Goal: Information Seeking & Learning: Learn about a topic

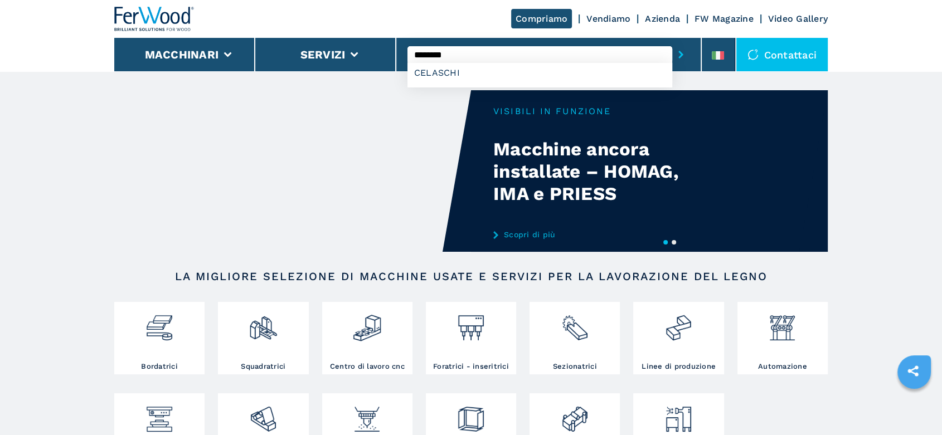
type input "********"
click at [672, 42] on button "submit-button" at bounding box center [680, 55] width 17 height 26
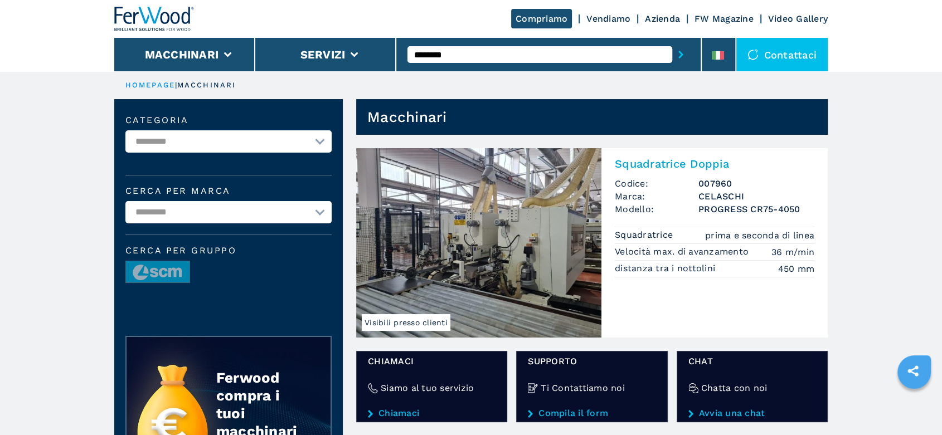
click at [689, 168] on h2 "Squadratrice Doppia" at bounding box center [715, 163] width 200 height 13
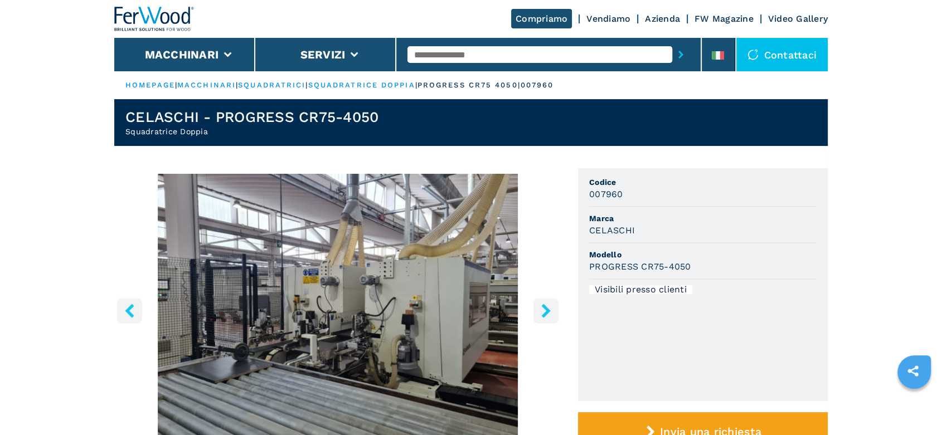
click at [539, 309] on icon "right-button" at bounding box center [546, 311] width 14 height 14
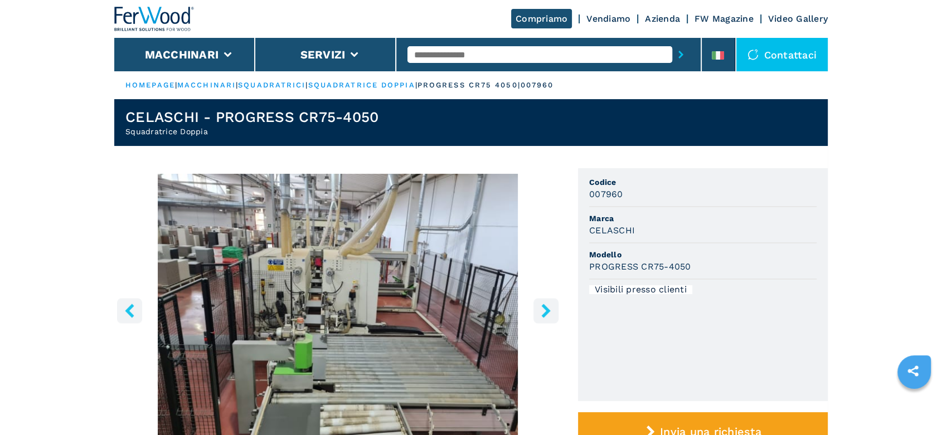
click at [539, 309] on icon "right-button" at bounding box center [546, 311] width 14 height 14
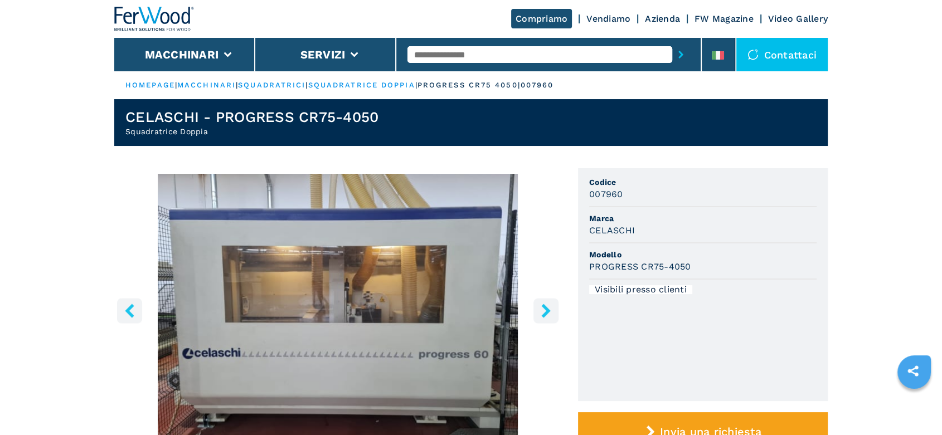
click at [539, 309] on icon "right-button" at bounding box center [546, 311] width 14 height 14
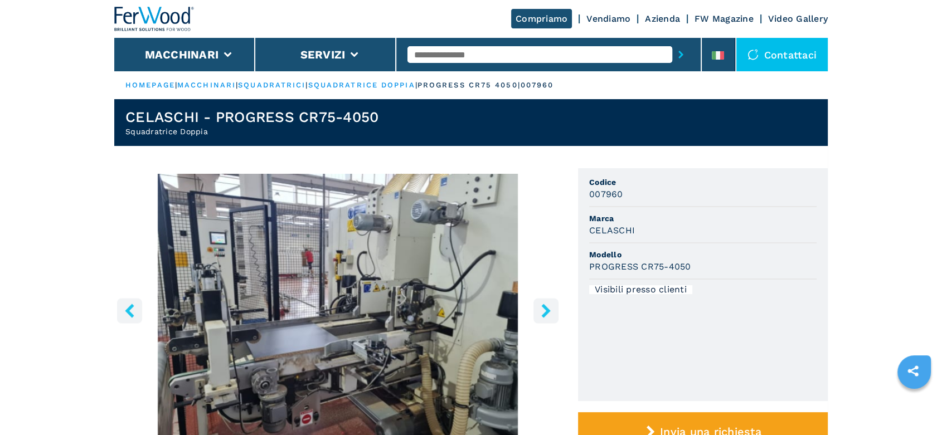
click at [539, 309] on icon "right-button" at bounding box center [546, 311] width 14 height 14
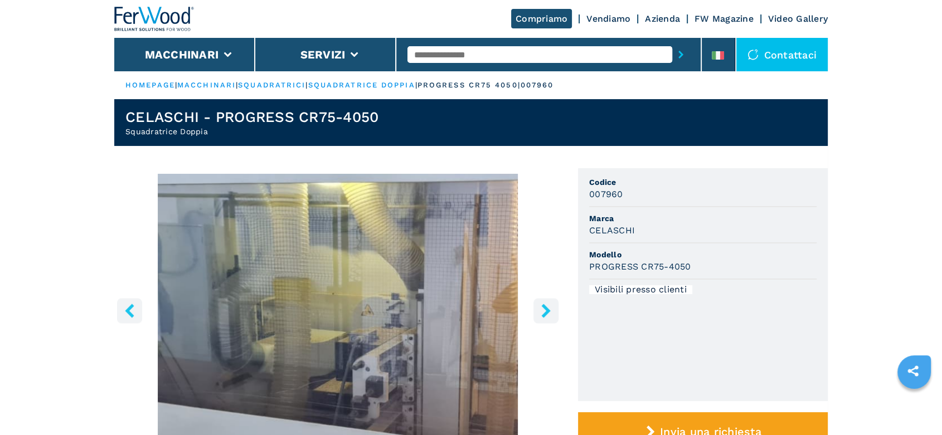
click at [539, 309] on icon "right-button" at bounding box center [546, 311] width 14 height 14
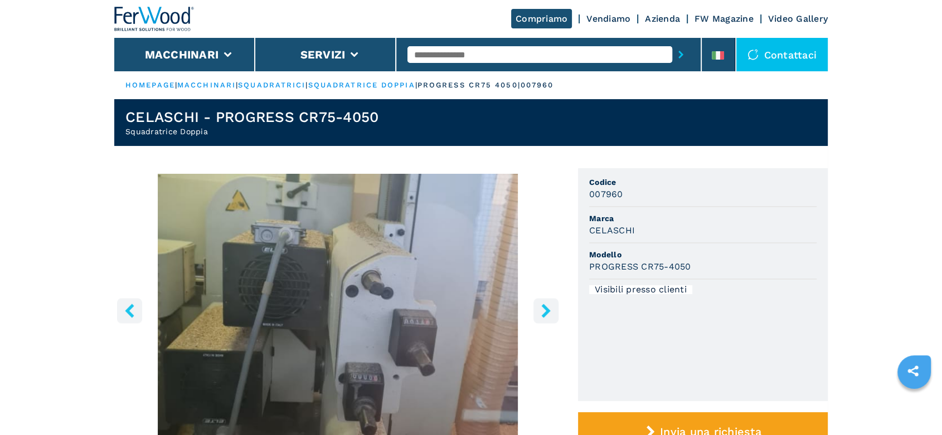
click at [539, 309] on icon "right-button" at bounding box center [546, 311] width 14 height 14
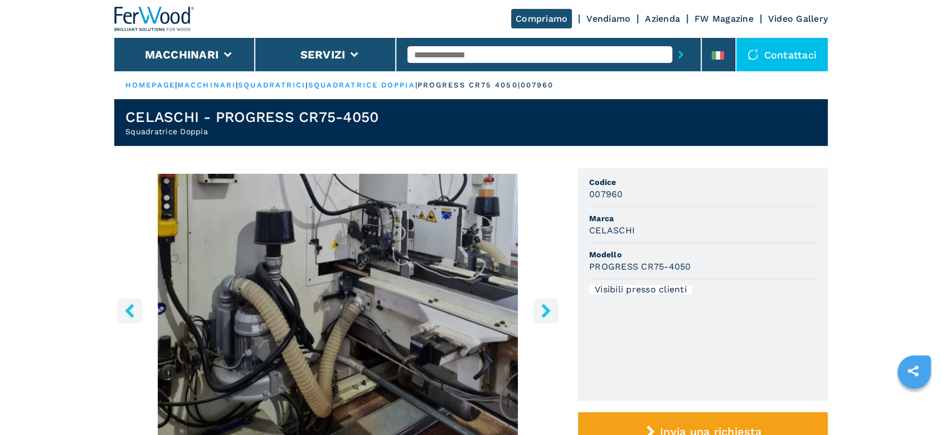
click at [539, 309] on icon "right-button" at bounding box center [546, 311] width 14 height 14
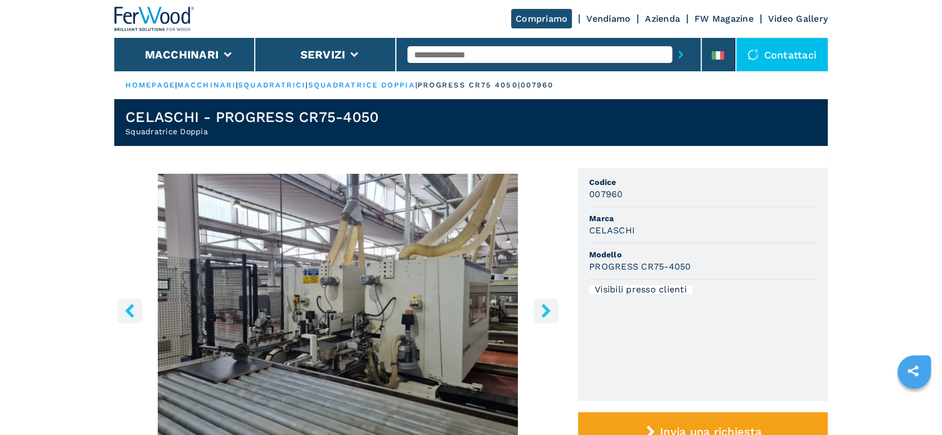
click at [539, 309] on icon "right-button" at bounding box center [546, 311] width 14 height 14
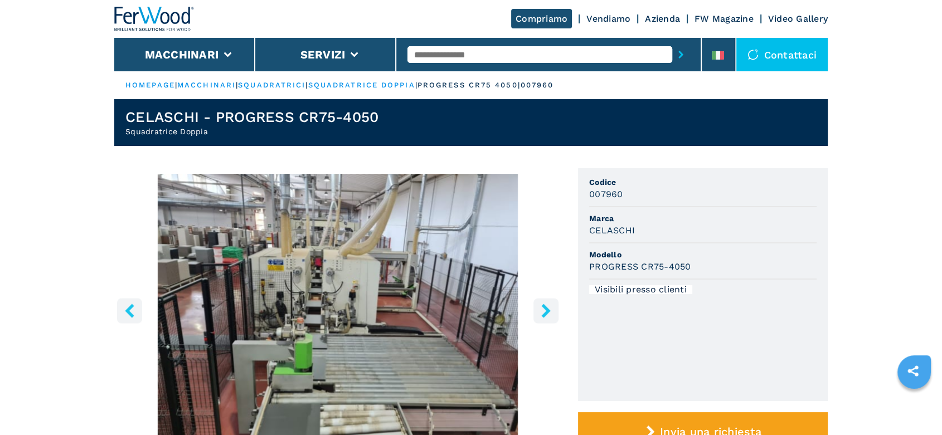
click at [539, 309] on icon "right-button" at bounding box center [546, 311] width 14 height 14
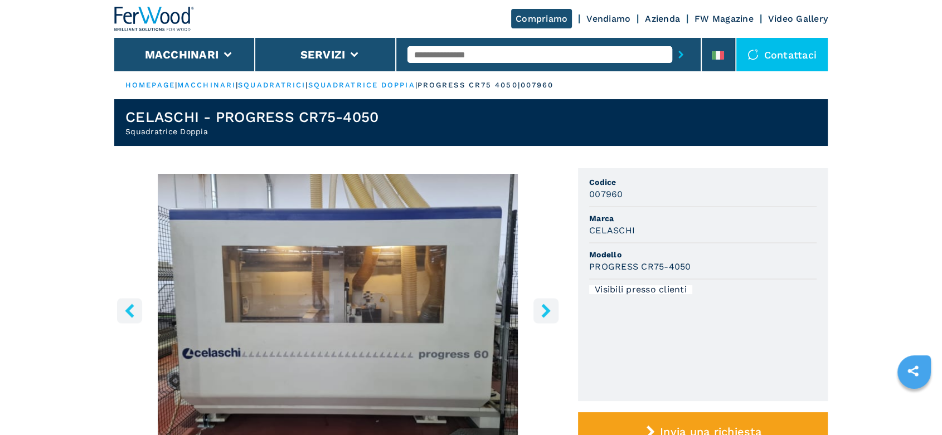
click at [539, 309] on icon "right-button" at bounding box center [546, 311] width 14 height 14
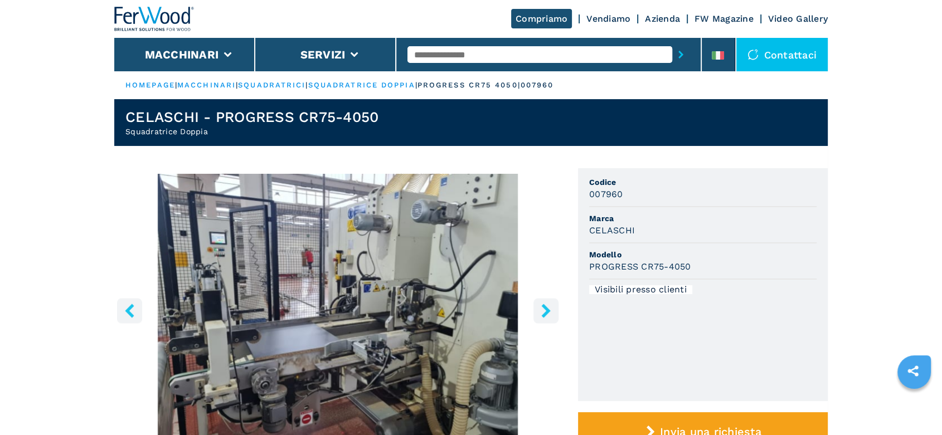
click at [128, 312] on icon "left-button" at bounding box center [129, 311] width 9 height 14
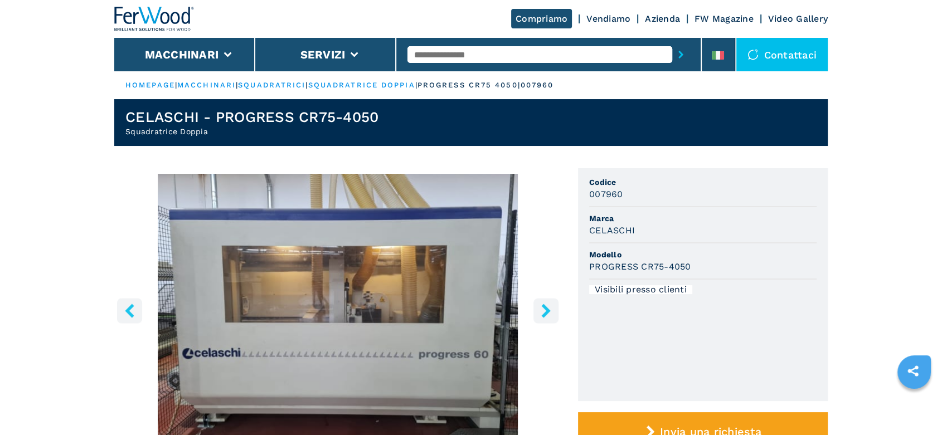
click at [541, 308] on icon "right-button" at bounding box center [546, 311] width 14 height 14
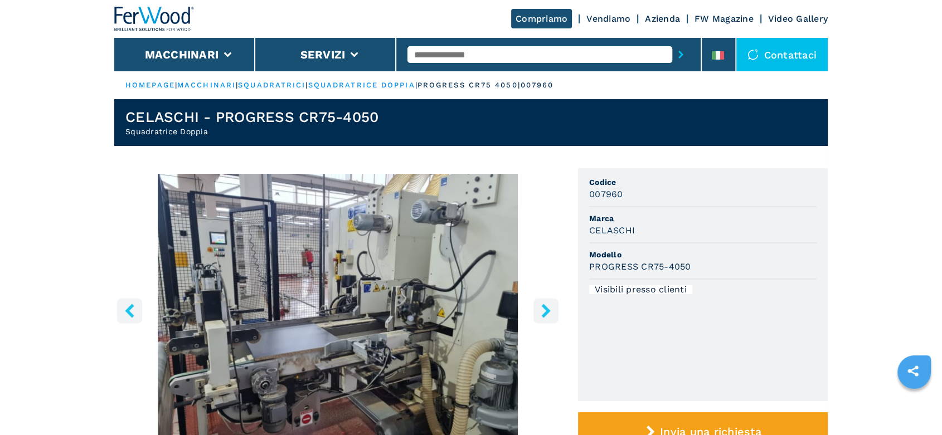
click at [541, 308] on icon "right-button" at bounding box center [546, 311] width 14 height 14
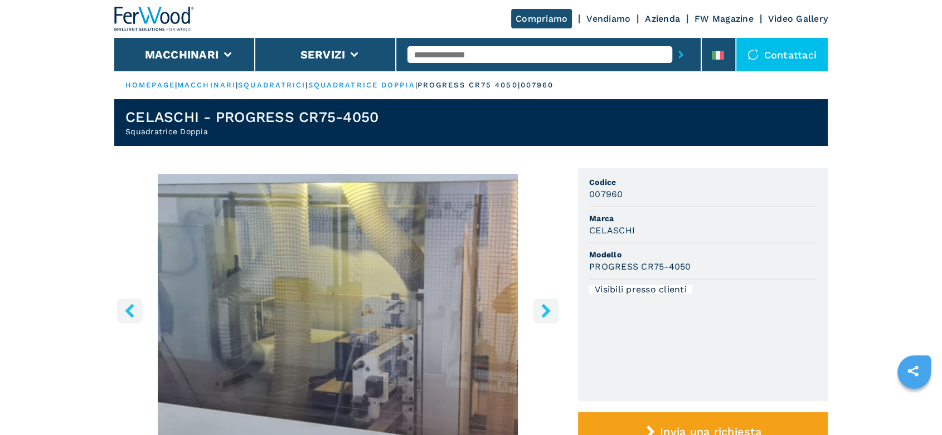
click at [541, 308] on icon "right-button" at bounding box center [546, 311] width 14 height 14
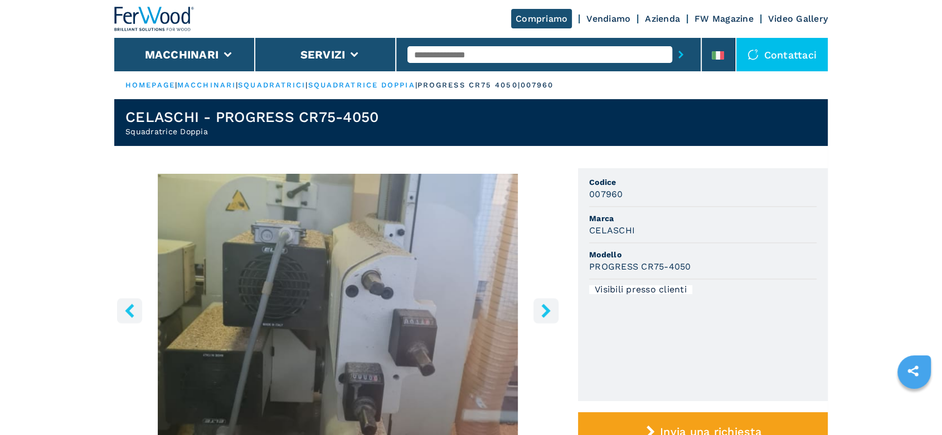
click at [541, 308] on icon "right-button" at bounding box center [546, 311] width 14 height 14
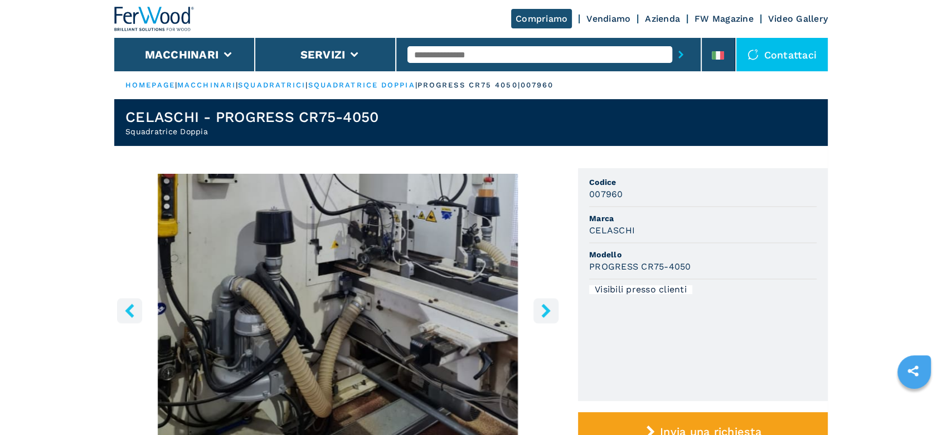
click at [541, 308] on icon "right-button" at bounding box center [546, 311] width 14 height 14
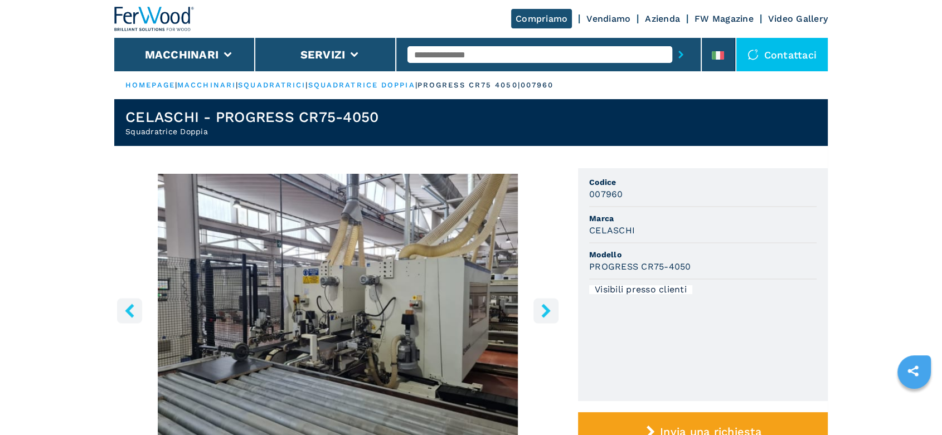
click at [128, 313] on icon "left-button" at bounding box center [129, 311] width 9 height 14
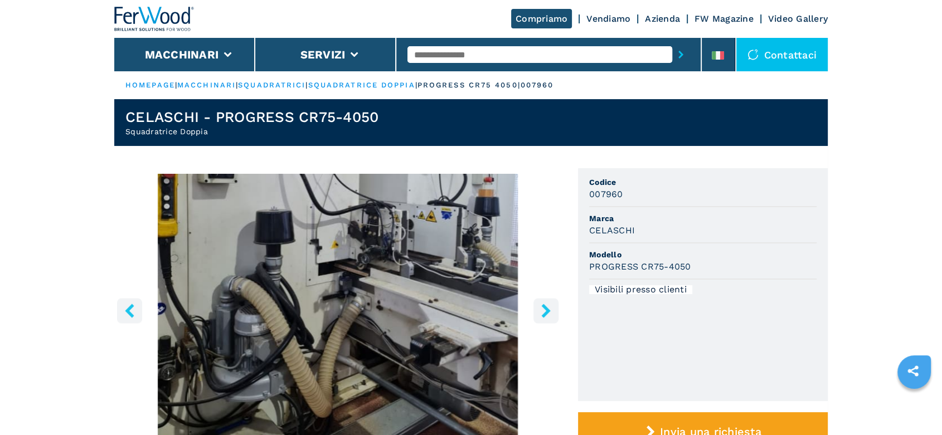
click at [550, 310] on icon "right-button" at bounding box center [546, 311] width 14 height 14
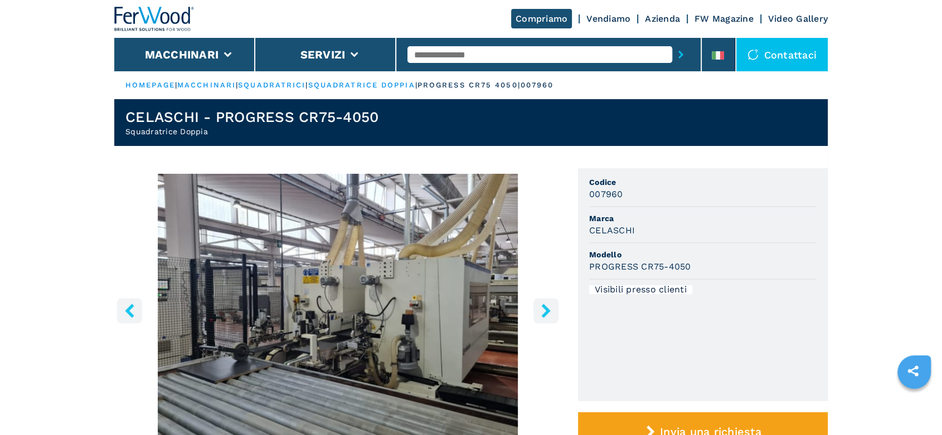
click at [550, 310] on icon "right-button" at bounding box center [546, 311] width 14 height 14
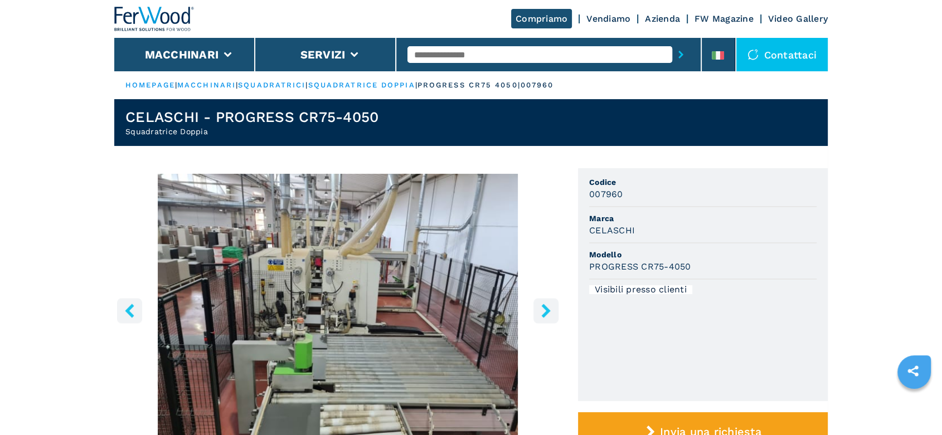
click at [550, 310] on icon "right-button" at bounding box center [546, 311] width 14 height 14
